Goal: Task Accomplishment & Management: Manage account settings

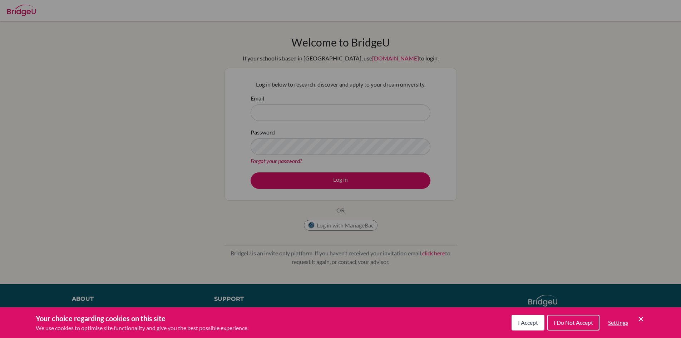
click at [534, 322] on span "I Accept" at bounding box center [528, 322] width 20 height 7
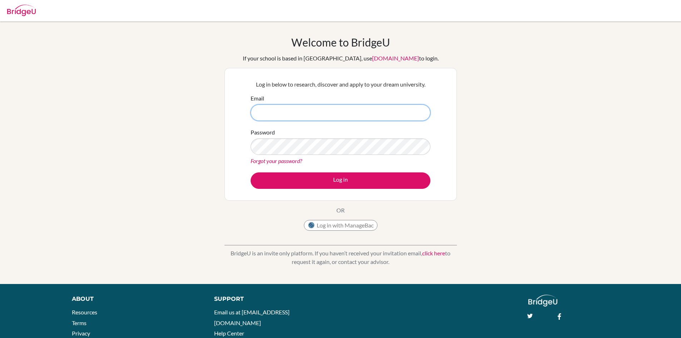
click at [369, 108] on input "Email" at bounding box center [341, 112] width 180 height 16
type input "ishaani9211@vivekhighschool.onmicrosoft.com"
click at [285, 160] on link "Forgot your password?" at bounding box center [276, 160] width 51 height 7
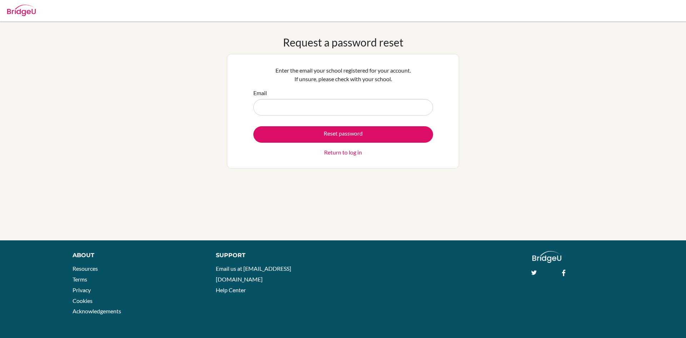
click at [349, 152] on link "Return to log in" at bounding box center [343, 152] width 38 height 9
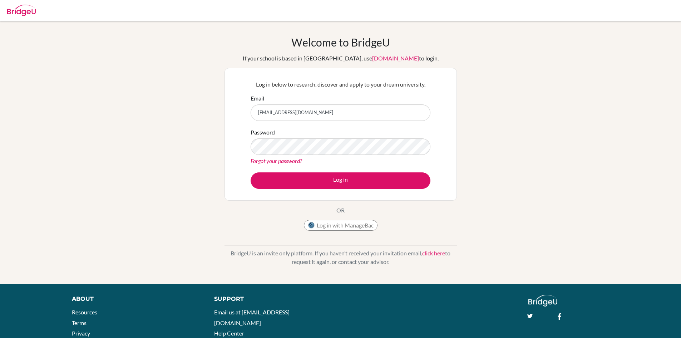
type input "ishaani9211@vivekhighschool.onmicrosoft.com"
click at [251, 172] on button "Log in" at bounding box center [341, 180] width 180 height 16
click at [341, 113] on input "[EMAIL_ADDRESS][DOMAIN_NAME]" at bounding box center [341, 112] width 180 height 16
click at [342, 113] on input "[EMAIL_ADDRESS][DOMAIN_NAME]" at bounding box center [341, 112] width 180 height 16
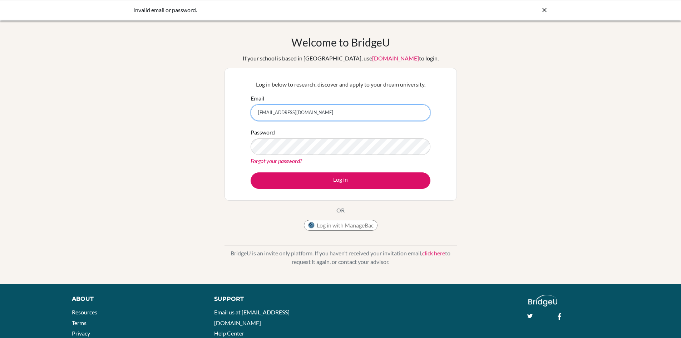
type input "[EMAIL_ADDRESS][DOMAIN_NAME]"
click at [251, 172] on button "Log in" at bounding box center [341, 180] width 180 height 16
click at [286, 162] on link "Forgot your password?" at bounding box center [276, 160] width 51 height 7
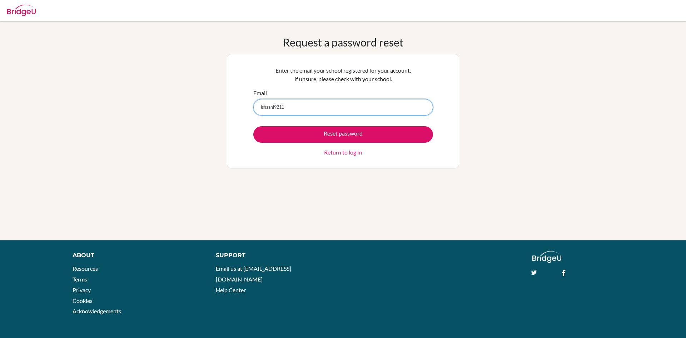
type input "[EMAIL_ADDRESS][DOMAIN_NAME]"
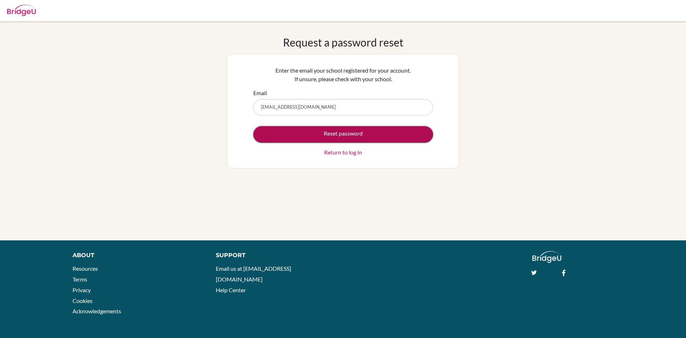
click at [333, 132] on button "Reset password" at bounding box center [343, 134] width 180 height 16
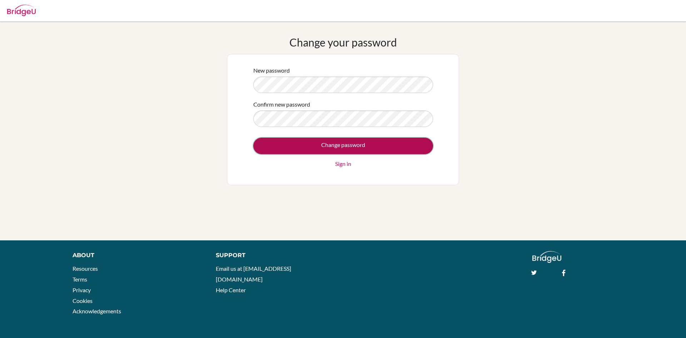
click at [356, 150] on input "Change password" at bounding box center [343, 146] width 180 height 16
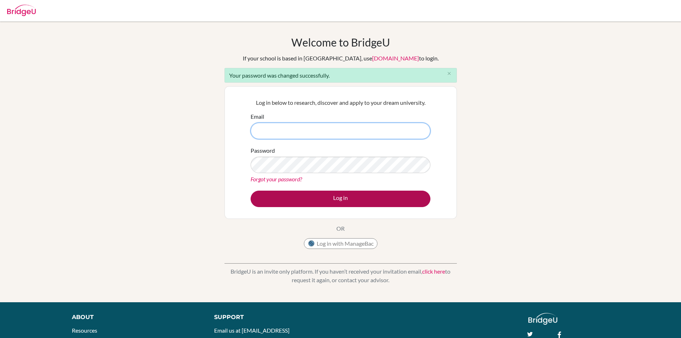
type input "ishaani9211@vivekhighschool.com"
click at [328, 197] on button "Log in" at bounding box center [341, 199] width 180 height 16
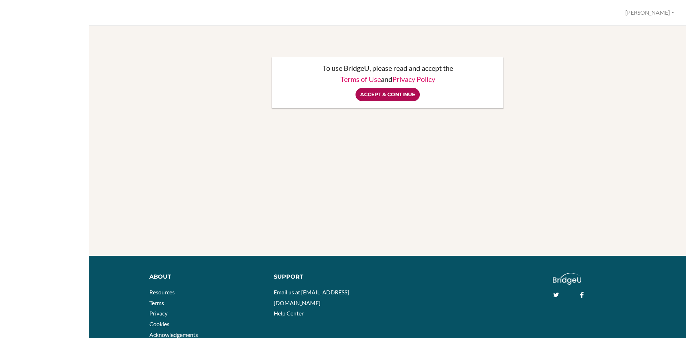
click at [386, 99] on input "Accept & Continue" at bounding box center [388, 94] width 64 height 13
